Goal: Book appointment/travel/reservation

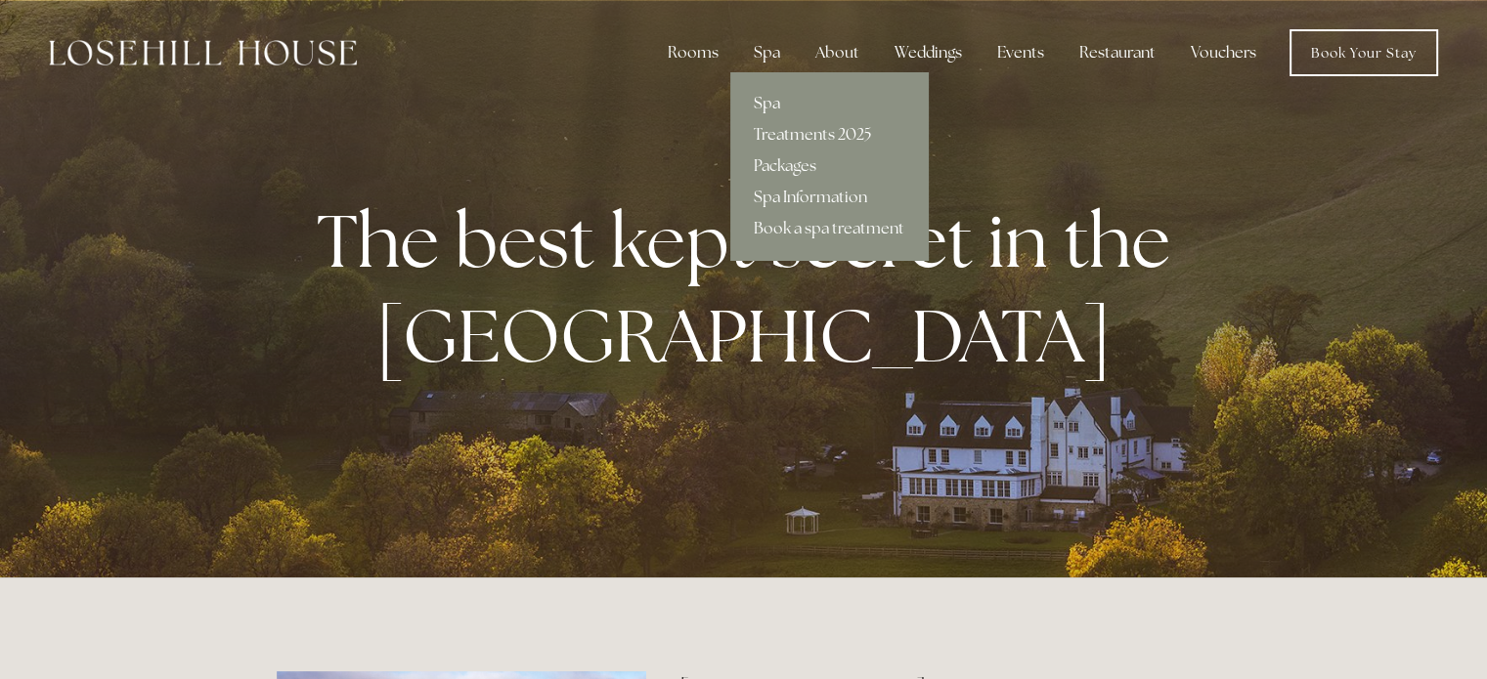
click at [772, 102] on link "Spa" at bounding box center [828, 103] width 197 height 31
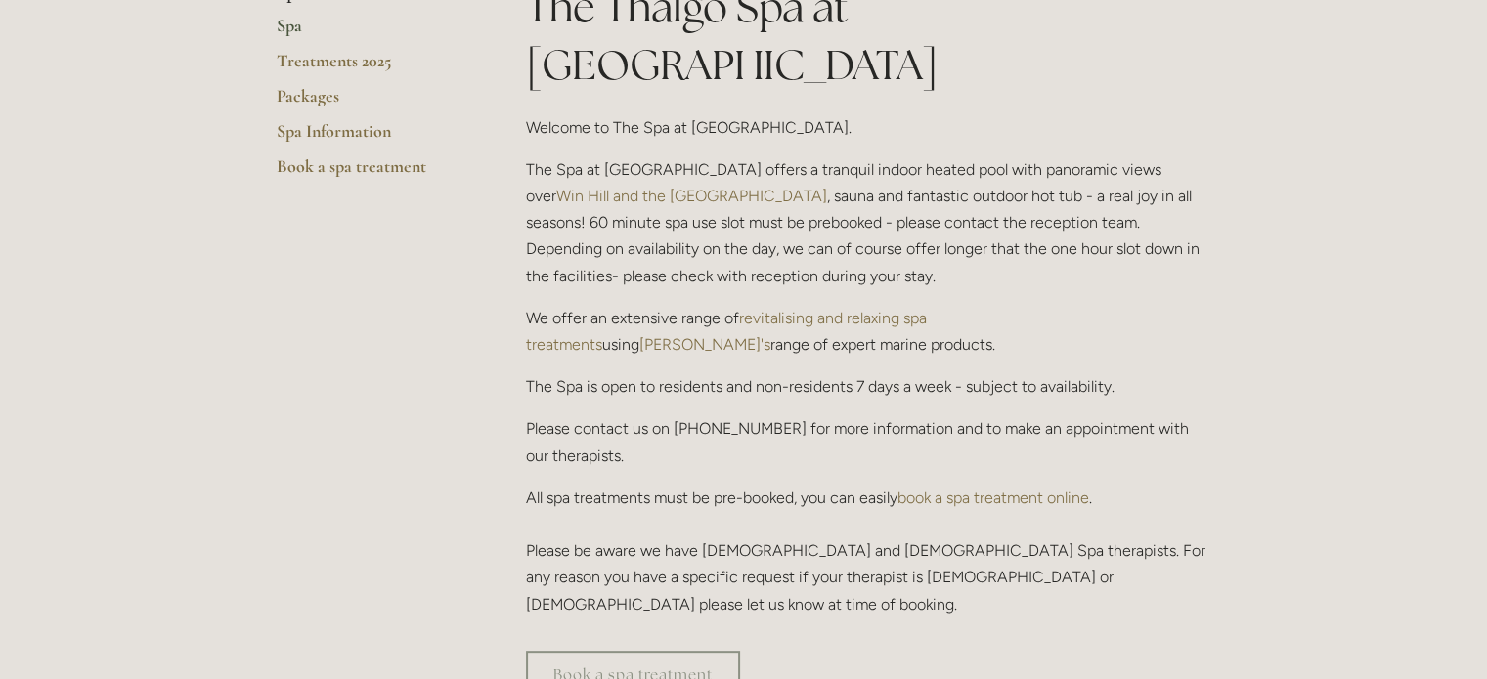
scroll to position [391, 0]
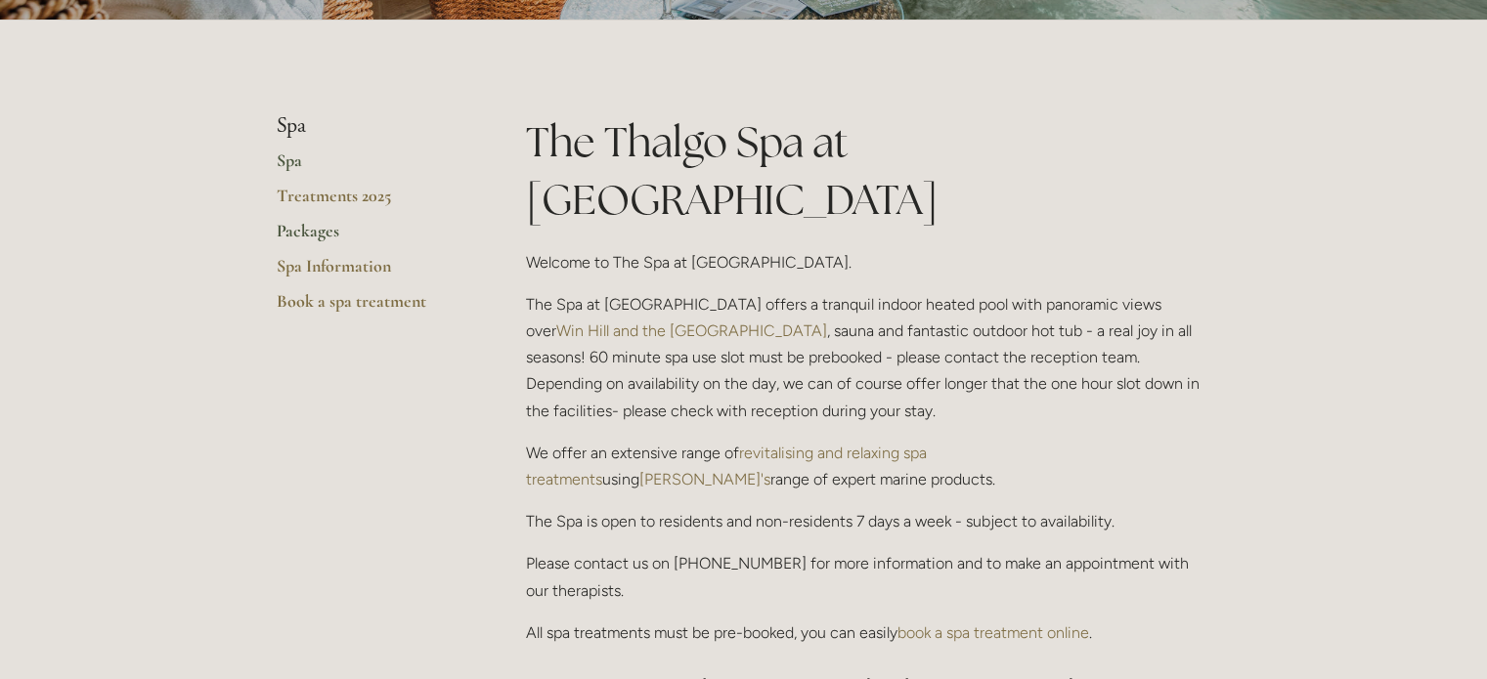
click at [301, 224] on link "Packages" at bounding box center [370, 237] width 187 height 35
